Goal: Book appointment/travel/reservation

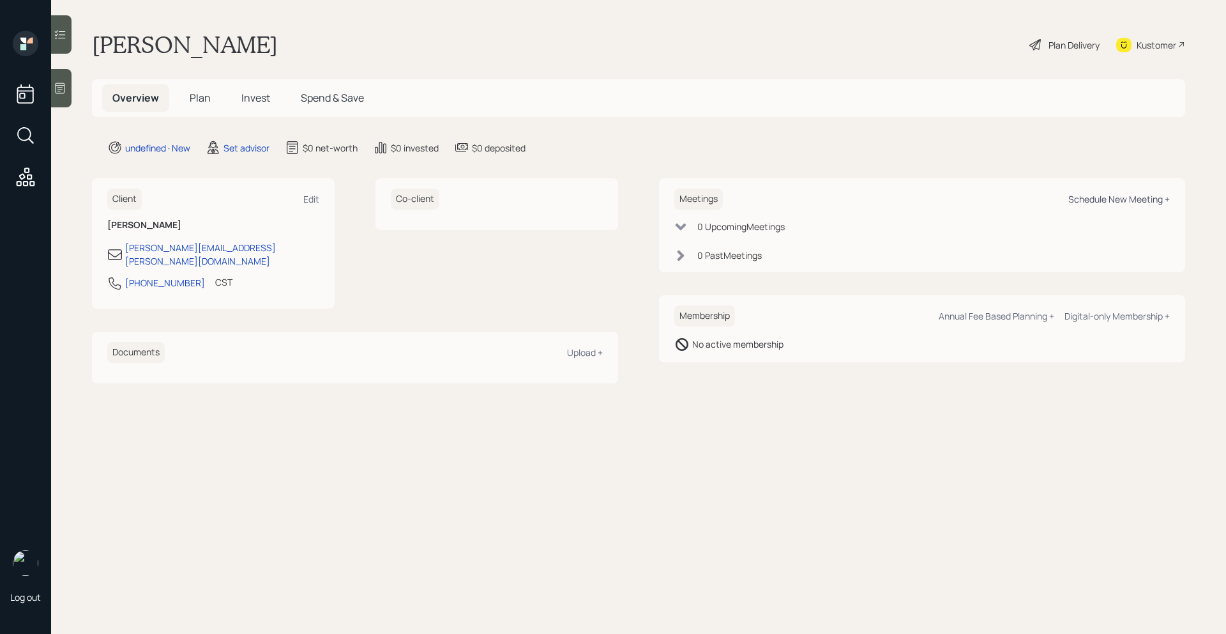
click at [1128, 201] on div "Schedule New Meeting +" at bounding box center [1120, 199] width 102 height 12
select select "round-[PERSON_NAME]"
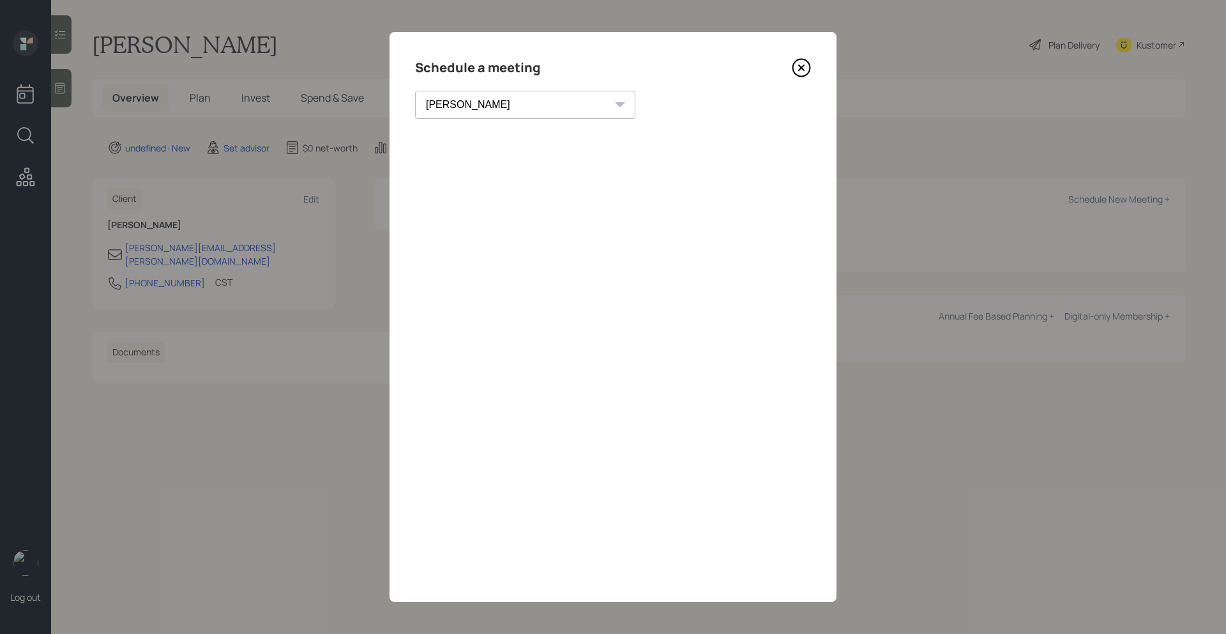
click at [796, 66] on icon at bounding box center [801, 67] width 19 height 19
